Goal: Check status: Check status

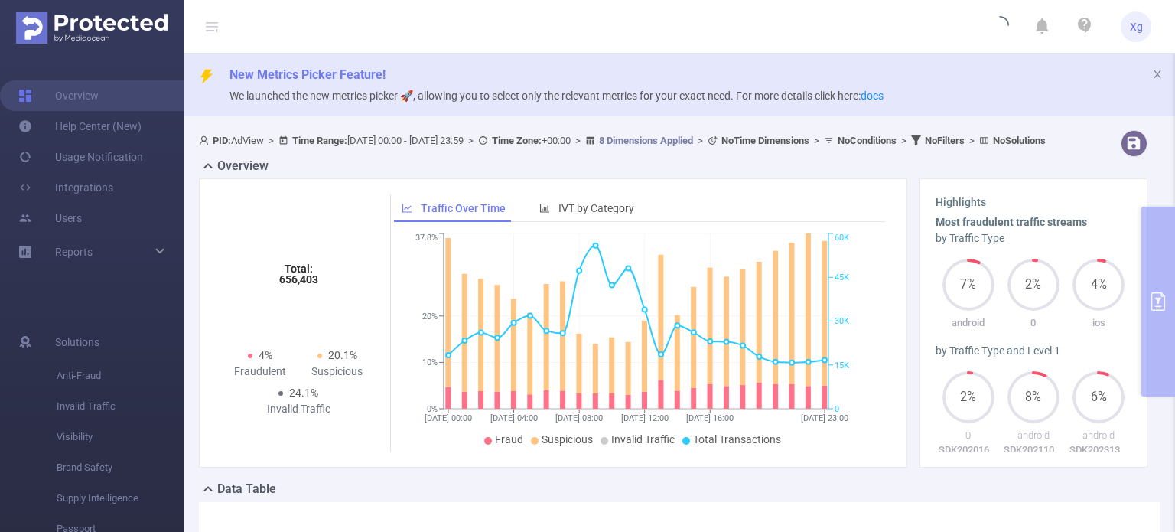
scroll to position [76, 0]
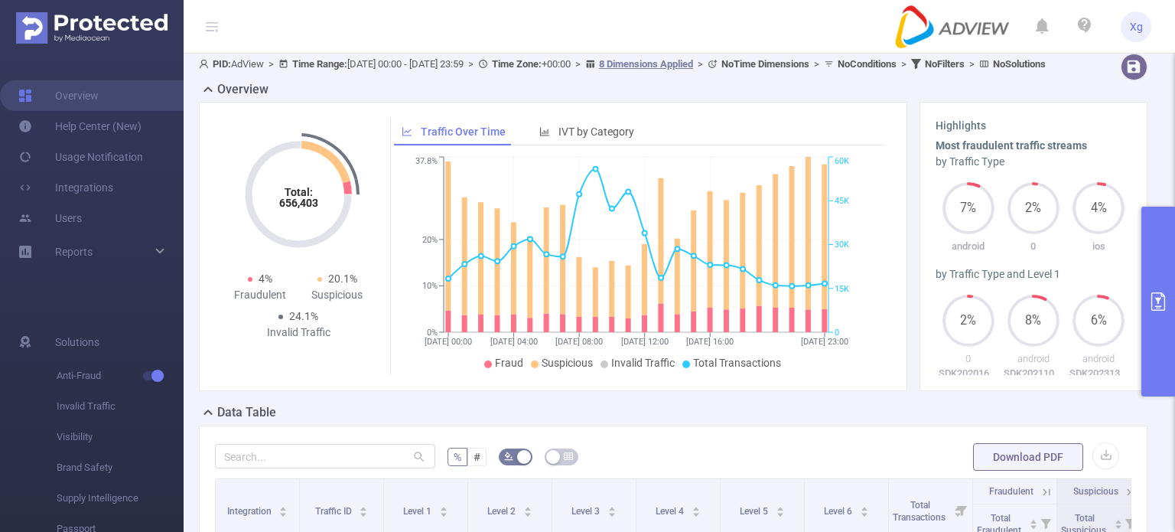
click at [1160, 275] on button "primary" at bounding box center [1158, 302] width 34 height 190
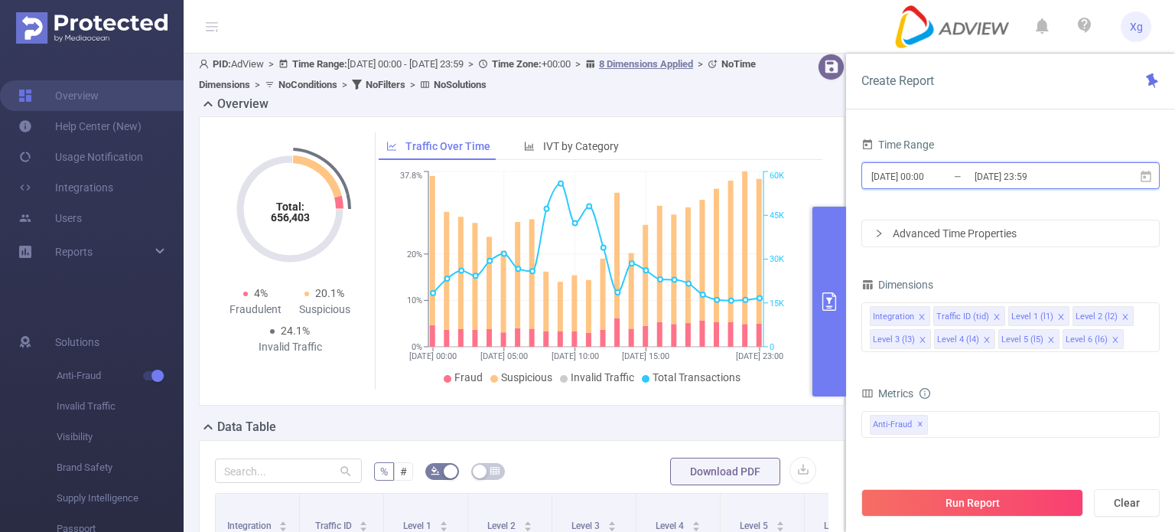
click at [1144, 174] on icon at bounding box center [1145, 175] width 11 height 11
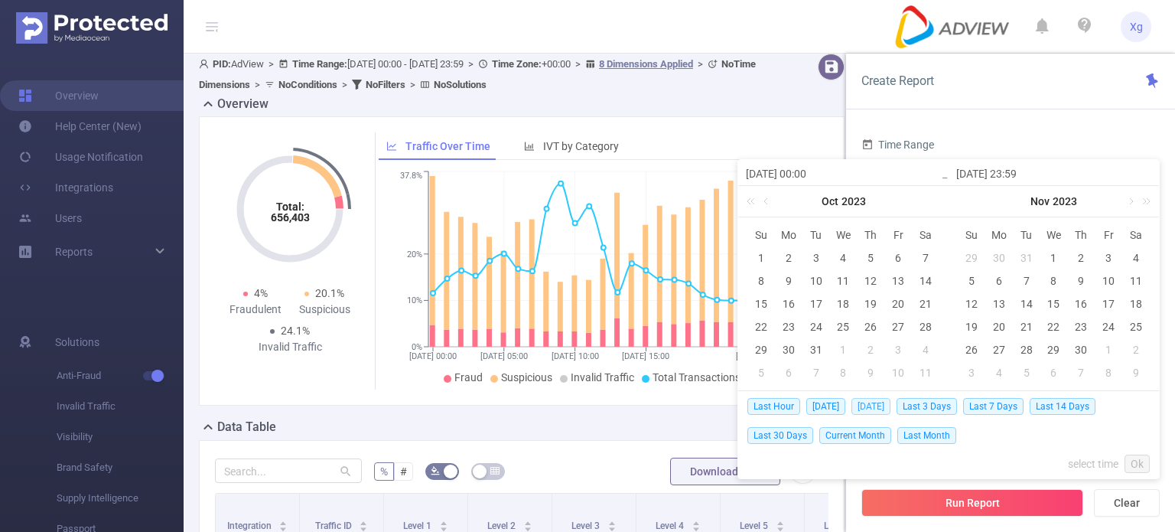
click at [878, 403] on span "[DATE]" at bounding box center [870, 406] width 39 height 17
type input "[DATE] 00:00"
type input "[DATE] 23:59"
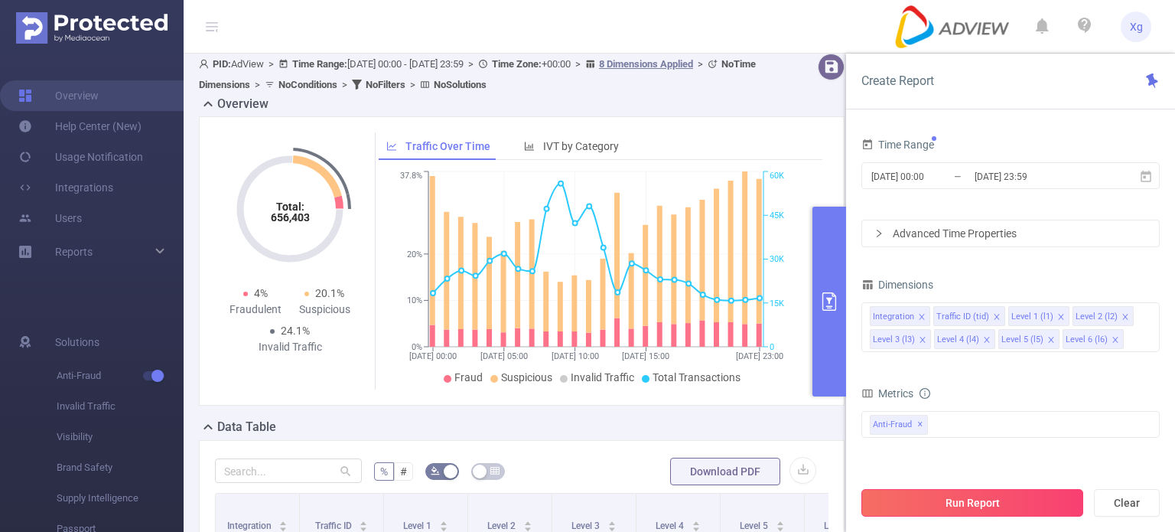
click at [1046, 498] on button "Run Report" at bounding box center [972, 503] width 222 height 28
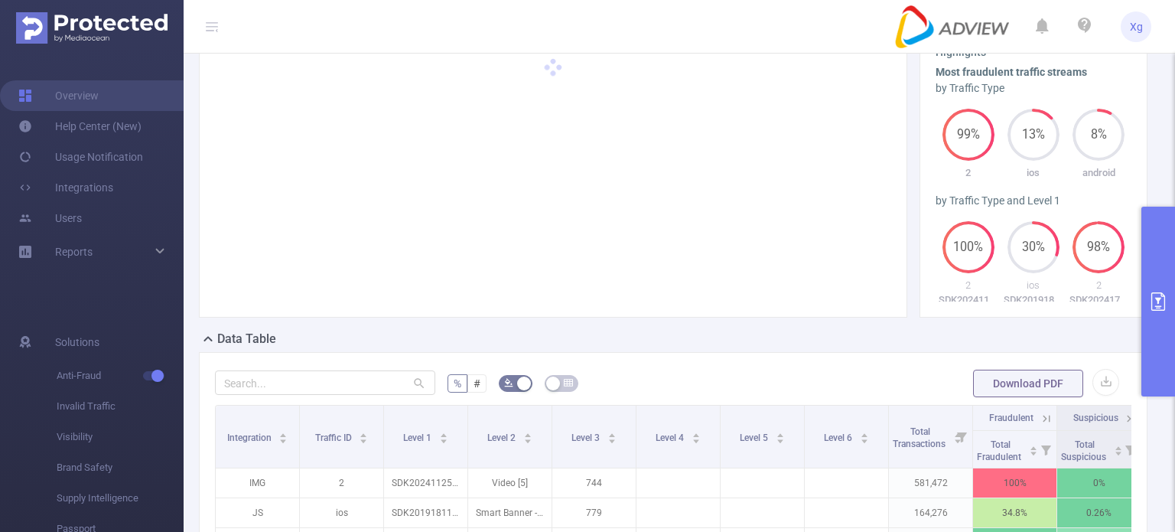
scroll to position [229, 0]
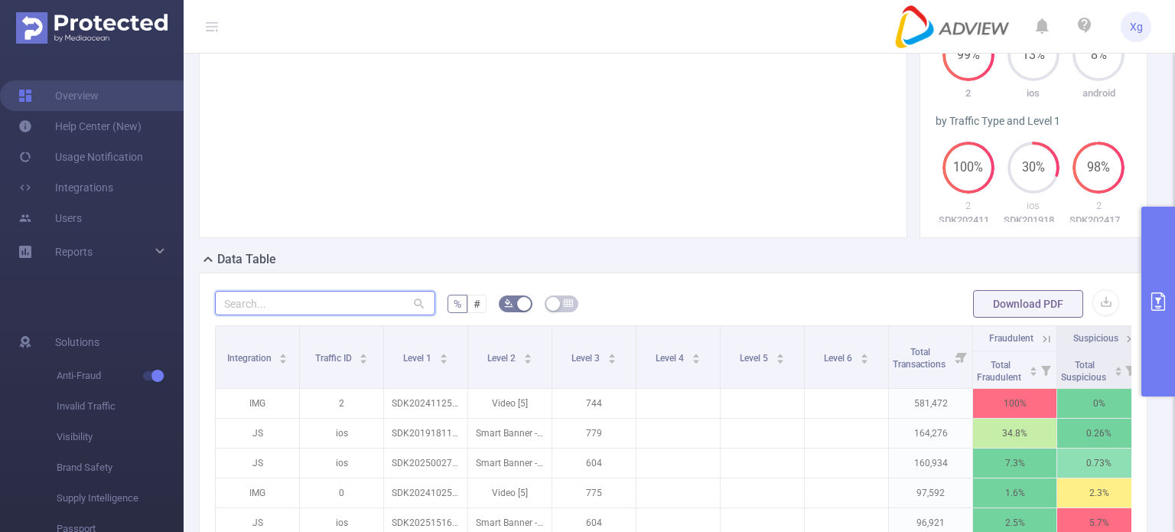
click at [268, 315] on input "text" at bounding box center [325, 303] width 220 height 24
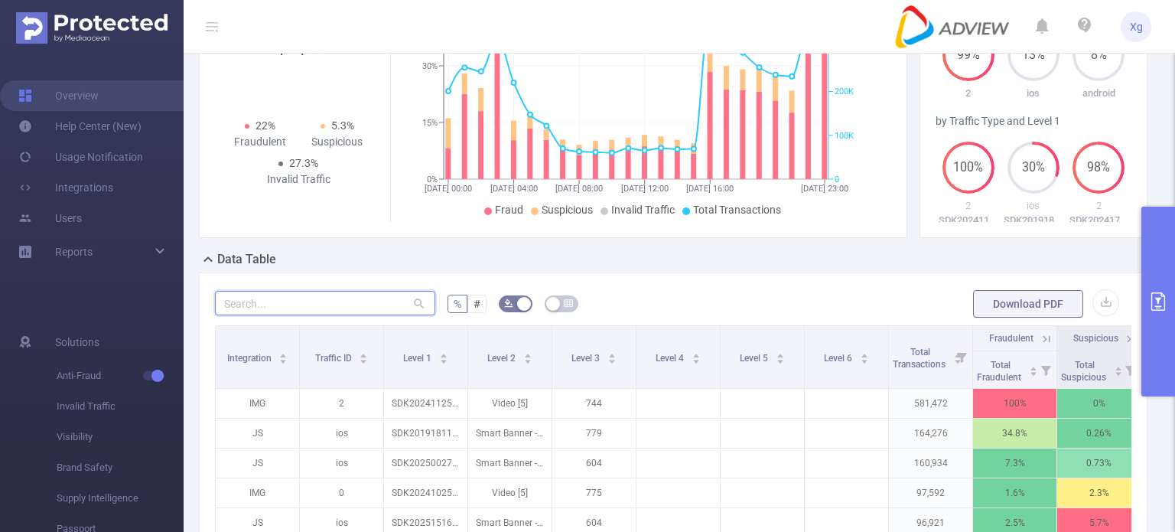
paste input "sdk202510271004256da3wod9v71vh1i"
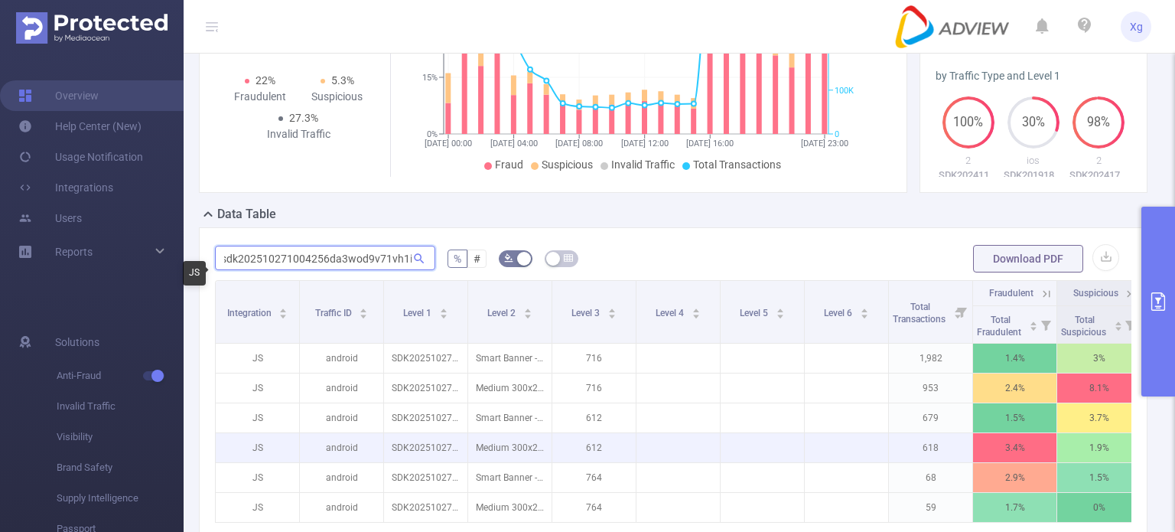
scroll to position [76, 0]
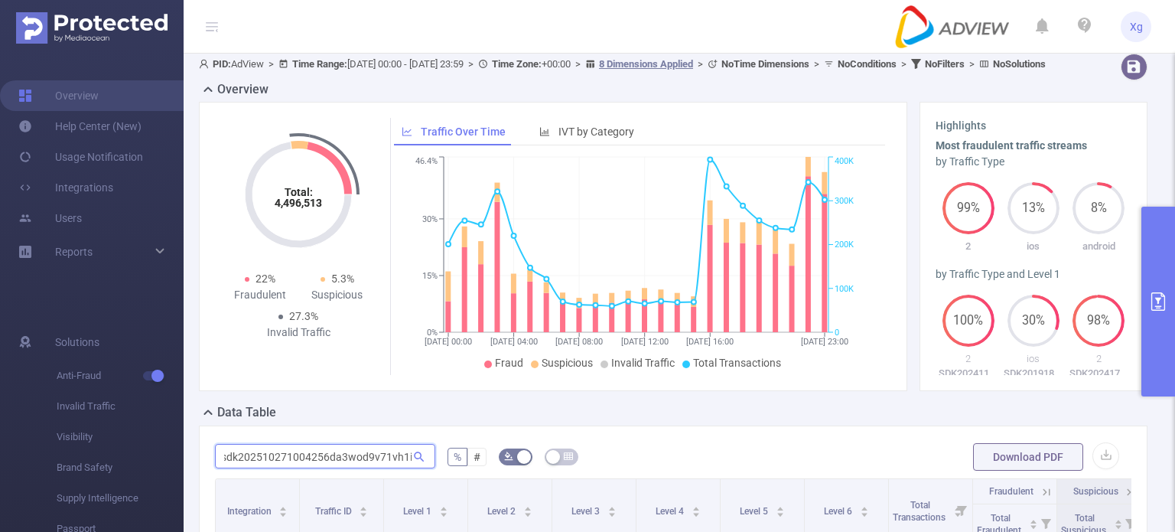
type input "sdk202510271004256da3wod9v71vh1i"
